Goal: Book appointment/travel/reservation

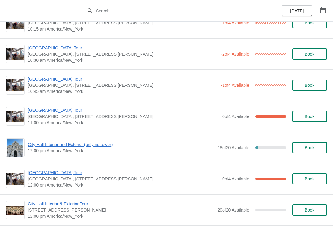
scroll to position [147, 0]
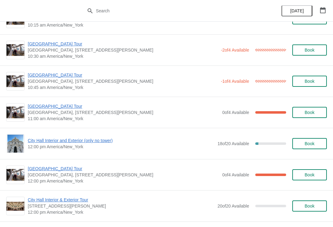
click at [99, 143] on span "City Hall Interior and Exterior (only no tower)" at bounding box center [121, 140] width 187 height 6
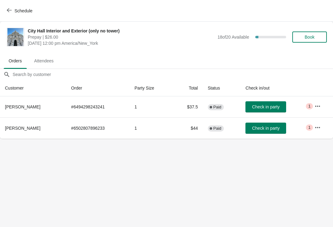
click at [311, 40] on button "Book" at bounding box center [309, 36] width 35 height 11
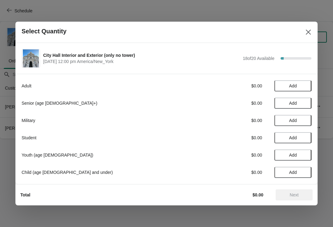
click at [301, 103] on span "Add" at bounding box center [293, 103] width 26 height 5
click at [306, 101] on icon at bounding box center [304, 103] width 6 height 6
click at [291, 196] on span "Next" at bounding box center [294, 194] width 9 height 5
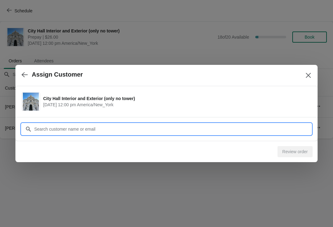
click at [97, 132] on input "Customer" at bounding box center [173, 128] width 278 height 11
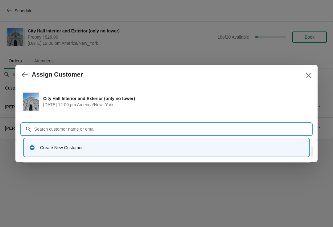
click at [84, 149] on div "Create New Customer" at bounding box center [172, 147] width 264 height 6
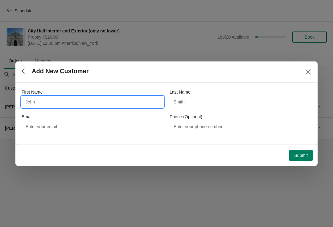
click at [123, 100] on input "First Name" at bounding box center [93, 101] width 142 height 11
type input "Sheri"
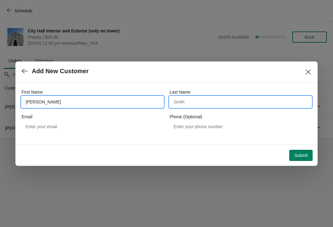
click at [220, 102] on input "Last Name" at bounding box center [241, 101] width 142 height 11
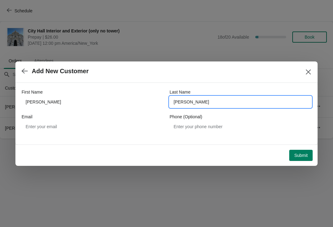
type input "torres"
click at [294, 154] on span "Submit" at bounding box center [301, 155] width 14 height 5
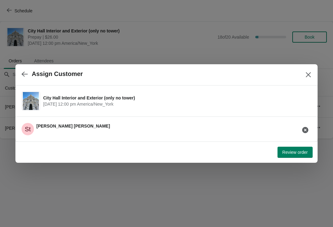
click at [292, 154] on span "Review order" at bounding box center [295, 152] width 25 height 5
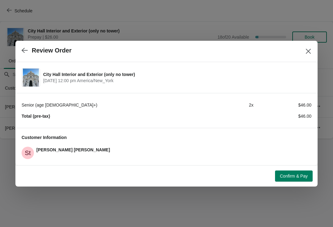
click at [296, 173] on span "Confirm & Pay" at bounding box center [294, 175] width 28 height 5
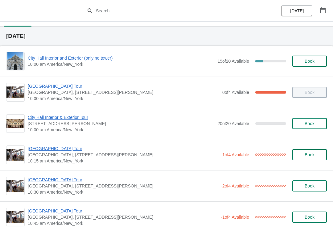
scroll to position [12, 0]
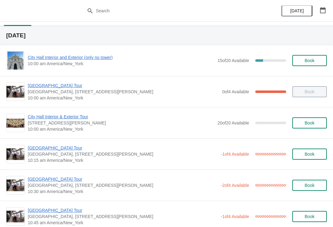
click at [64, 177] on span "[GEOGRAPHIC_DATA] Tour" at bounding box center [123, 179] width 190 height 6
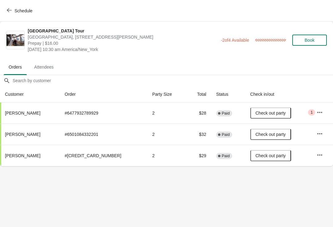
click at [11, 8] on icon "button" at bounding box center [9, 10] width 5 height 5
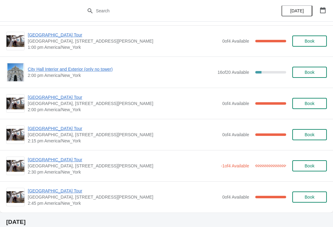
scroll to position [436, 0]
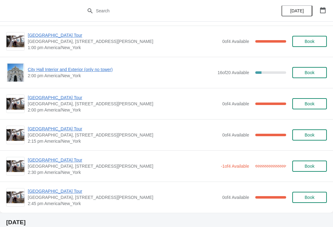
click at [57, 100] on span "[GEOGRAPHIC_DATA] Tour" at bounding box center [124, 97] width 192 height 6
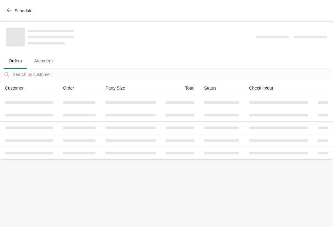
scroll to position [0, 0]
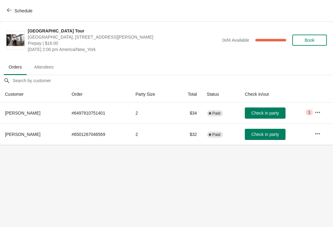
click at [9, 10] on icon "button" at bounding box center [9, 10] width 5 height 5
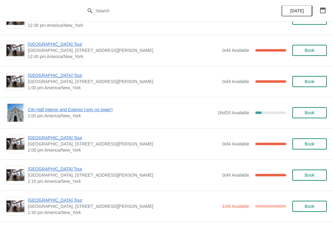
scroll to position [397, 0]
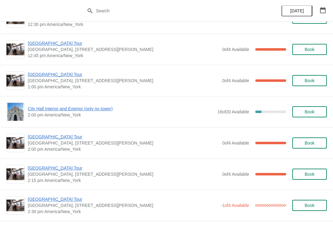
click at [80, 110] on span "City Hall Interior and Exterior (only no tower)" at bounding box center [121, 109] width 187 height 6
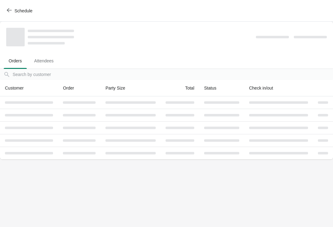
scroll to position [0, 0]
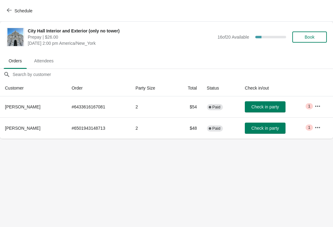
click at [14, 7] on button "Schedule" at bounding box center [20, 10] width 34 height 11
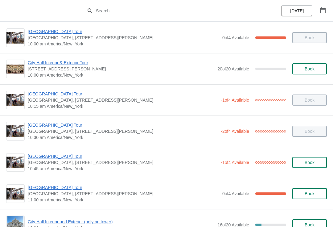
scroll to position [105, 0]
